Goal: Find specific page/section

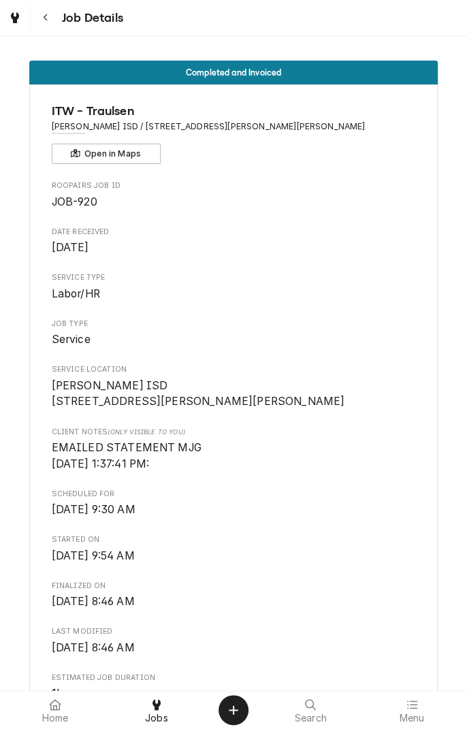
click at [47, 25] on button "Navigate back" at bounding box center [45, 17] width 24 height 24
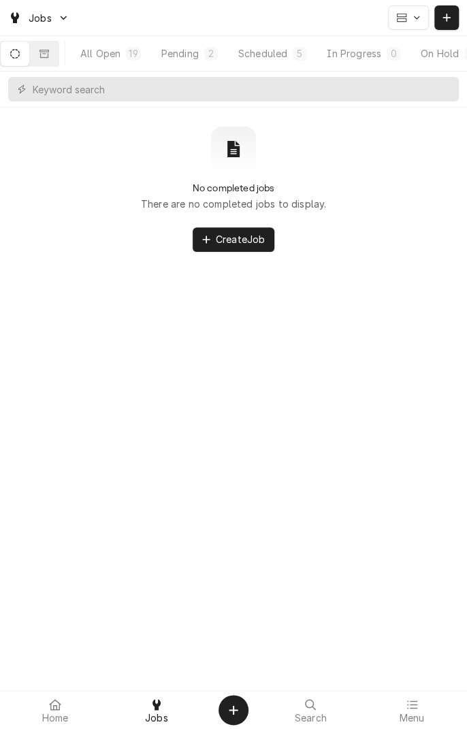
click at [159, 712] on div at bounding box center [156, 704] width 16 height 16
click at [59, 54] on button "Dynamic Content Wrapper" at bounding box center [44, 54] width 29 height 24
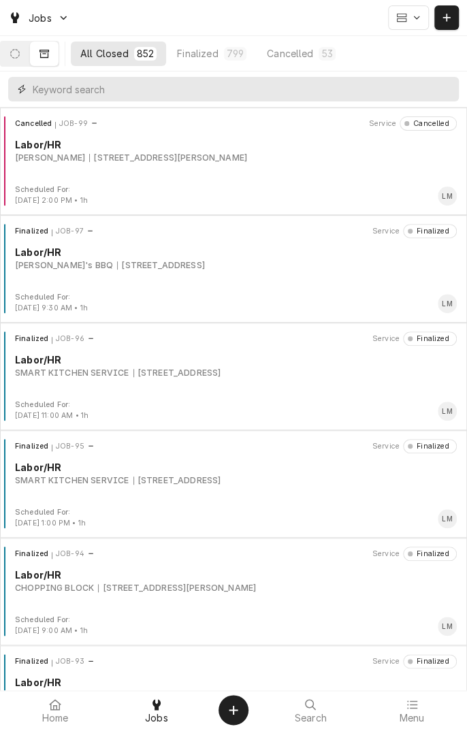
click at [214, 89] on input "Dynamic Content Wrapper" at bounding box center [242, 89] width 419 height 24
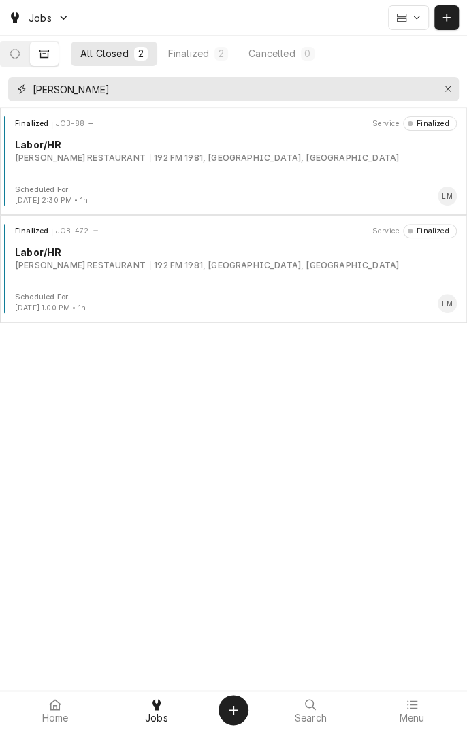
type input "Werner"
click at [156, 159] on div "192 FM 1981, Shiner, TX" at bounding box center [274, 158] width 249 height 12
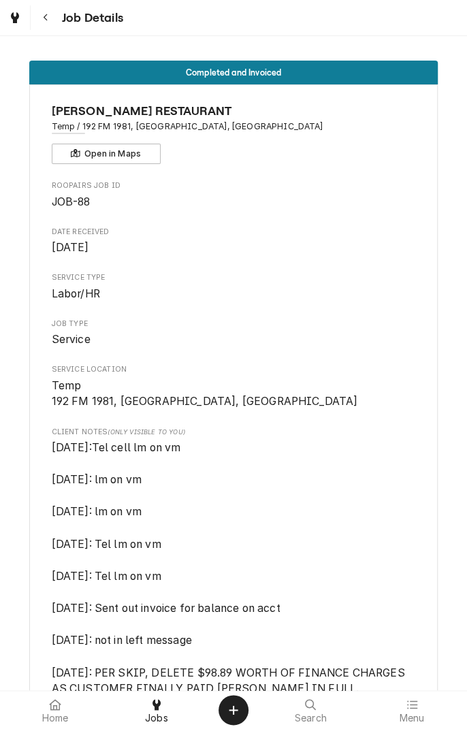
click at [47, 29] on button "Navigate back" at bounding box center [45, 17] width 24 height 24
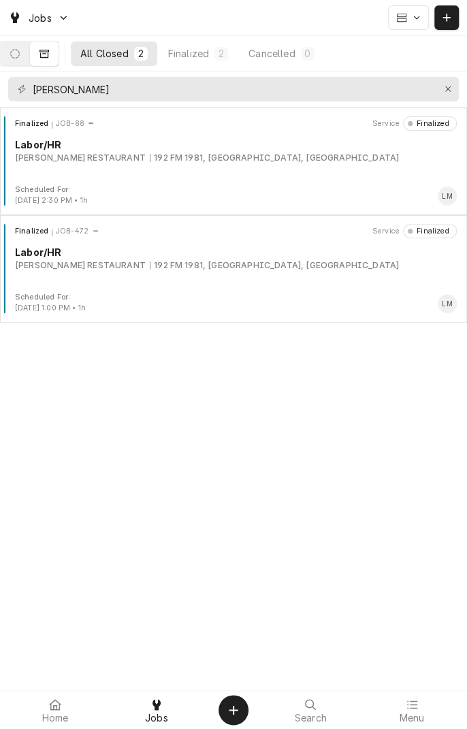
click at [154, 269] on div "192 FM 1981, [GEOGRAPHIC_DATA], [GEOGRAPHIC_DATA]" at bounding box center [274, 265] width 249 height 12
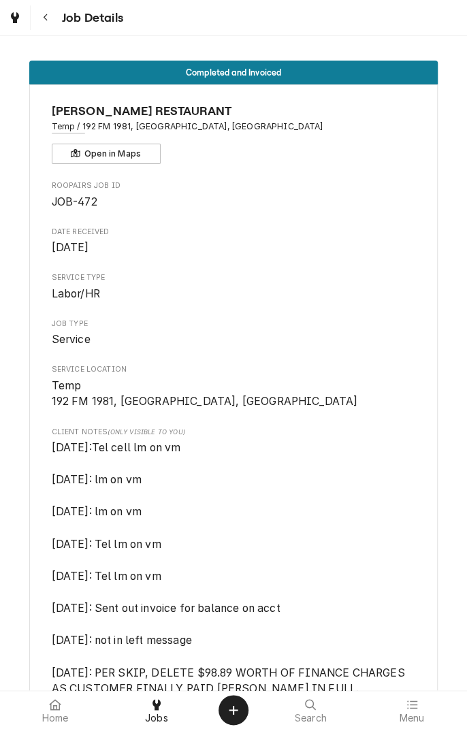
click at [47, 15] on icon "Navigate back" at bounding box center [46, 18] width 6 height 10
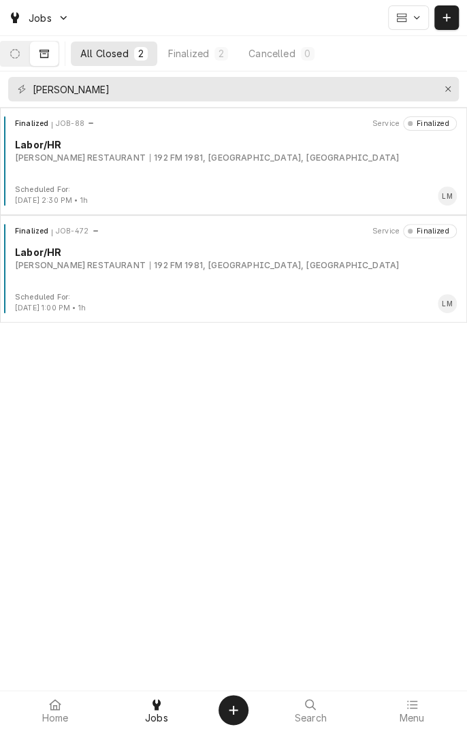
click at [150, 161] on div "192 FM 1981, Shiner, TX" at bounding box center [274, 158] width 249 height 12
